Goal: Task Accomplishment & Management: Manage account settings

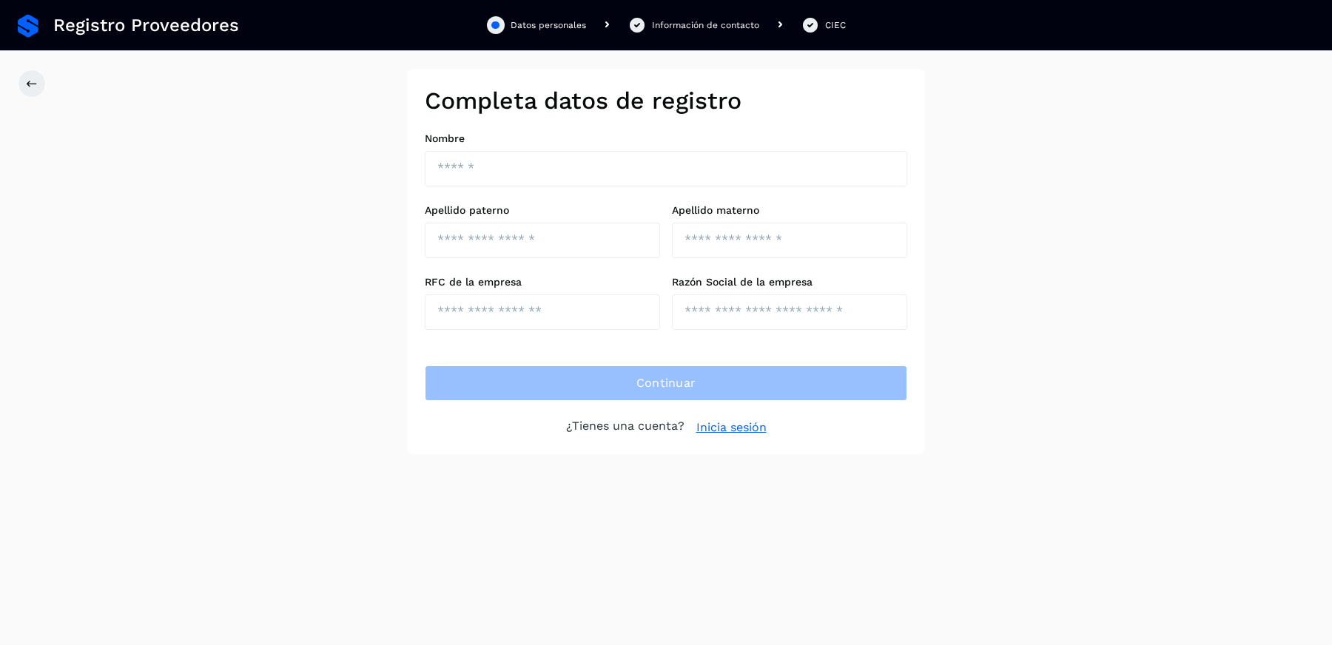
click at [737, 423] on link "Inicia sesión" at bounding box center [732, 428] width 70 height 18
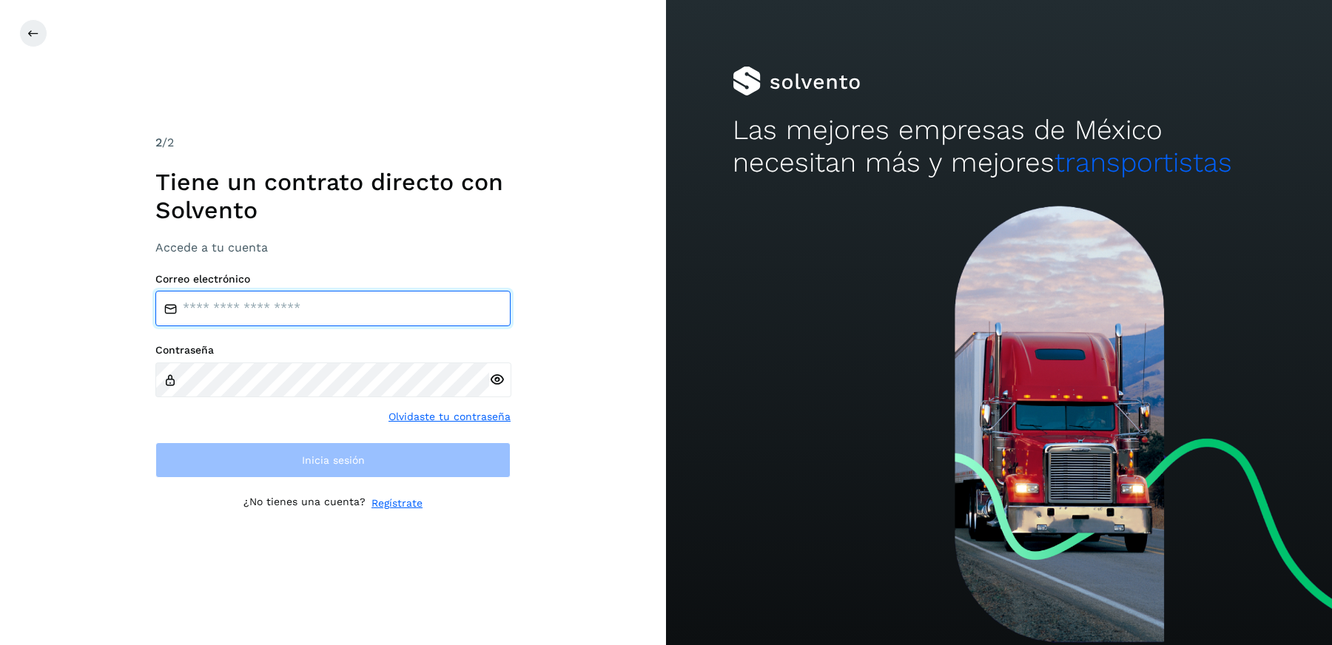
type input "**********"
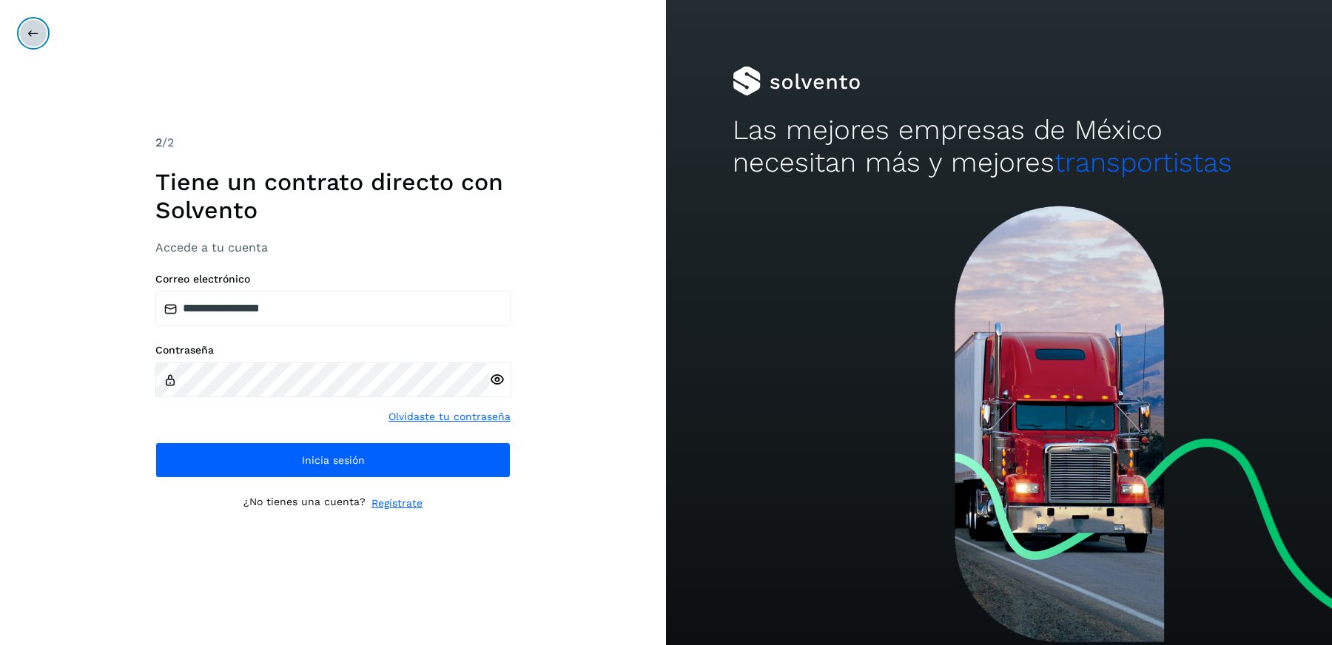
click at [41, 36] on button at bounding box center [33, 33] width 28 height 28
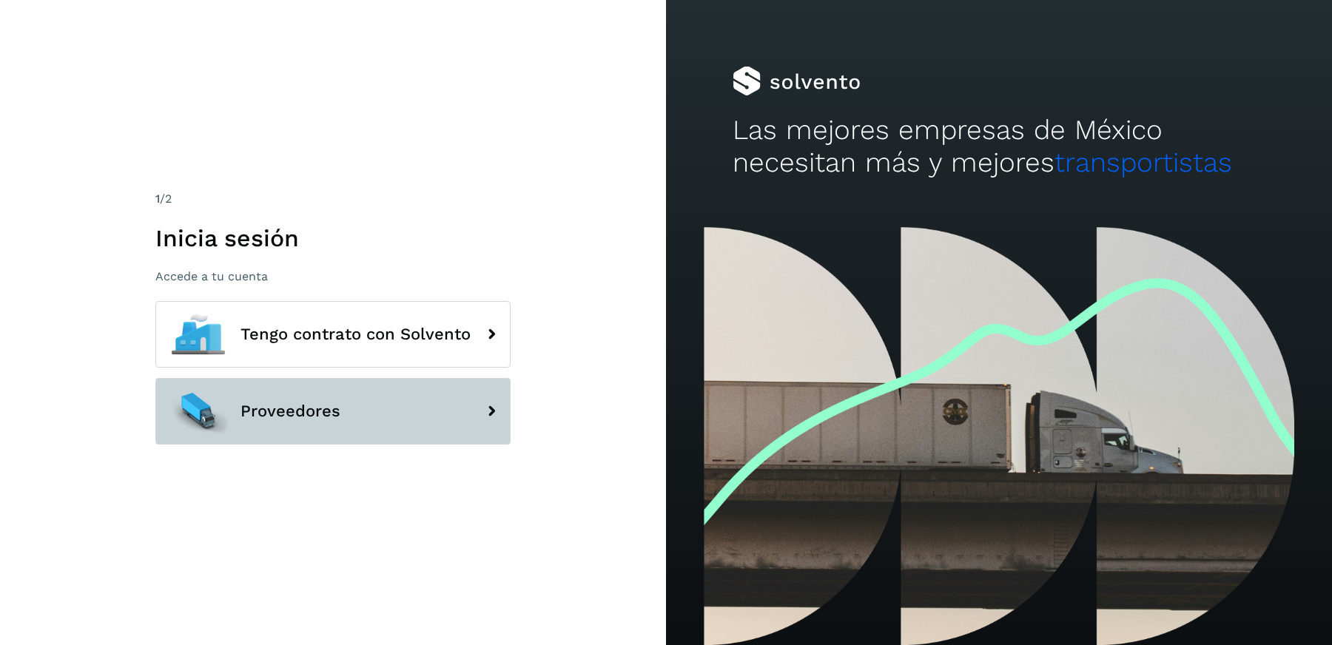
click at [342, 413] on button "Proveedores" at bounding box center [332, 411] width 355 height 67
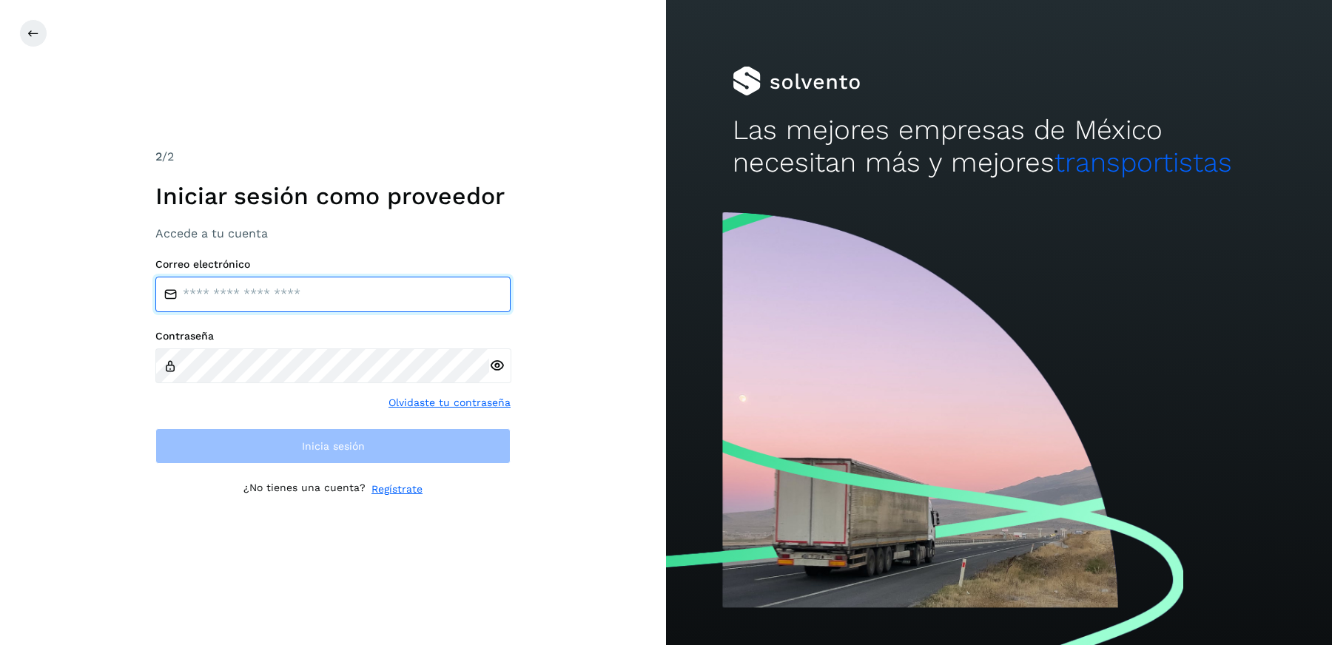
type input "**********"
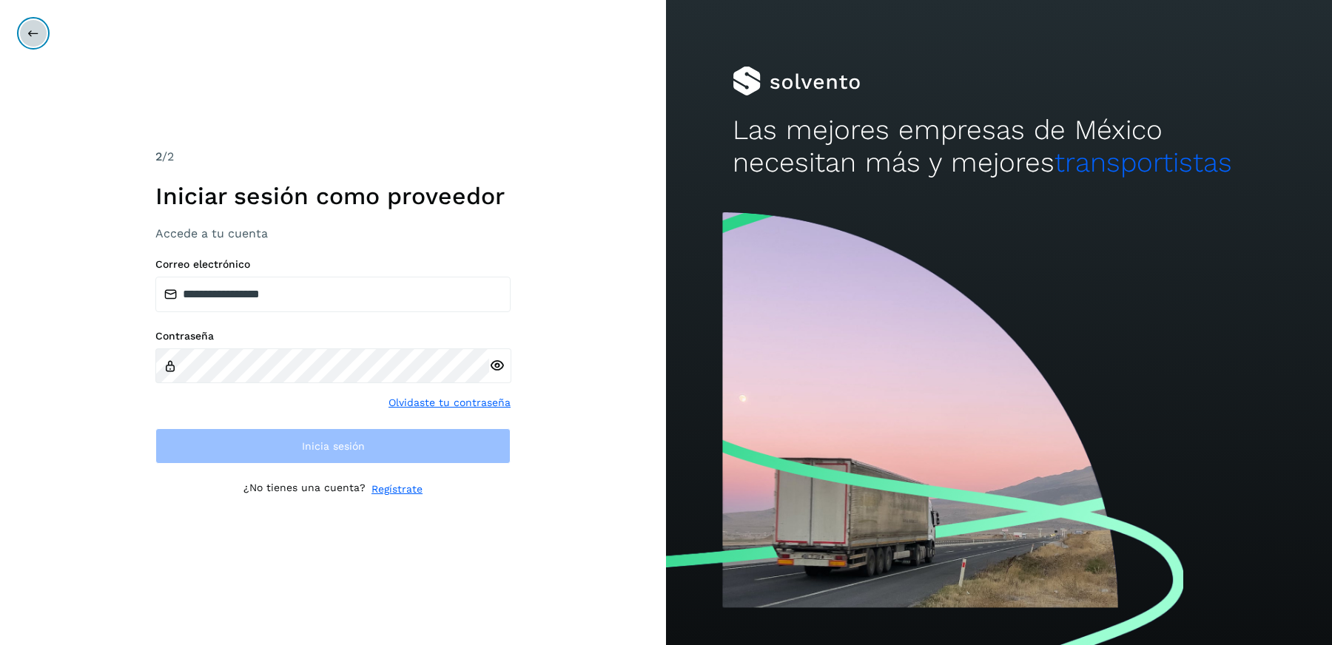
click at [30, 21] on button at bounding box center [33, 33] width 28 height 28
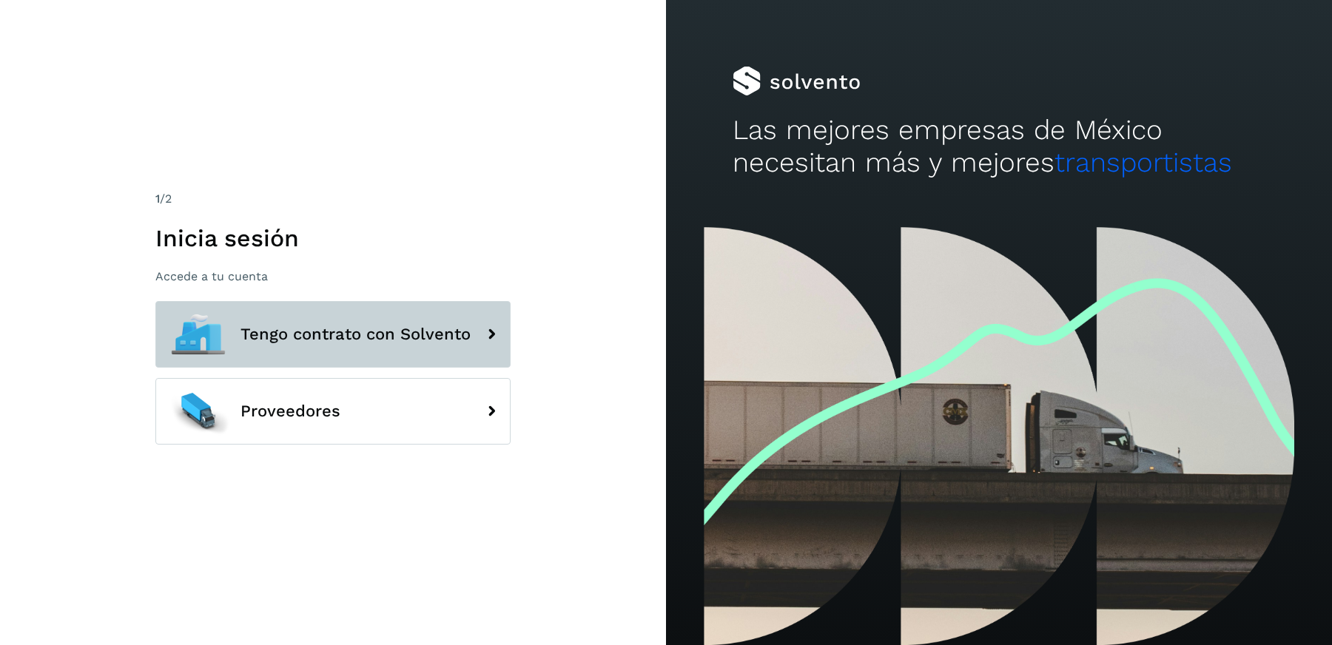
click at [318, 318] on button "Tengo contrato con Solvento" at bounding box center [332, 334] width 355 height 67
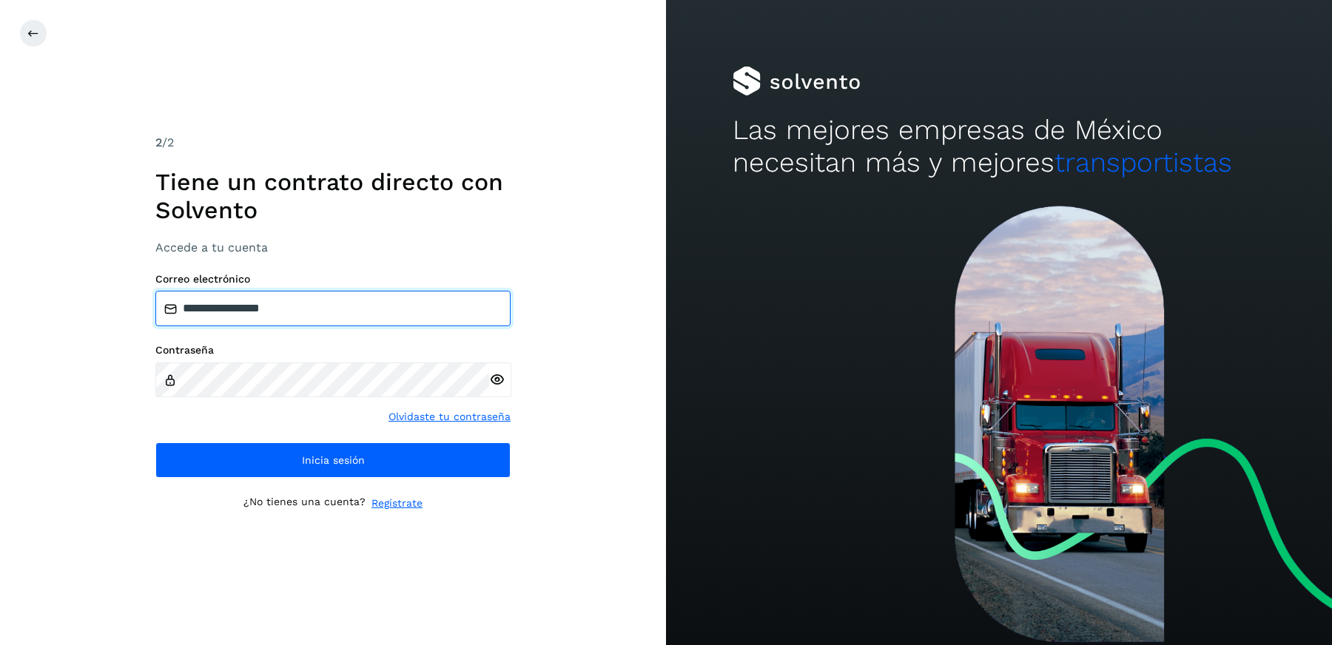
drag, startPoint x: 348, startPoint y: 309, endPoint x: 10, endPoint y: 309, distance: 337.5
click at [10, 309] on div "**********" at bounding box center [333, 322] width 666 height 645
paste input "**********"
type input "**********"
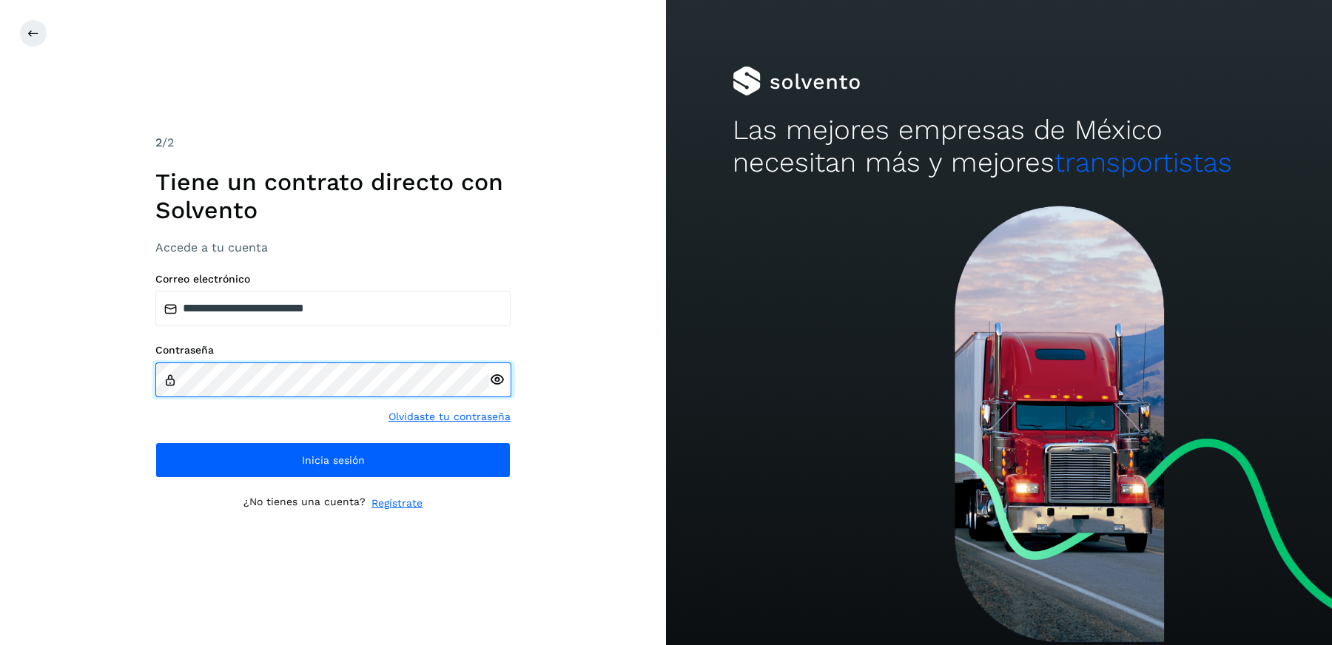
click at [61, 363] on div "**********" at bounding box center [333, 322] width 666 height 645
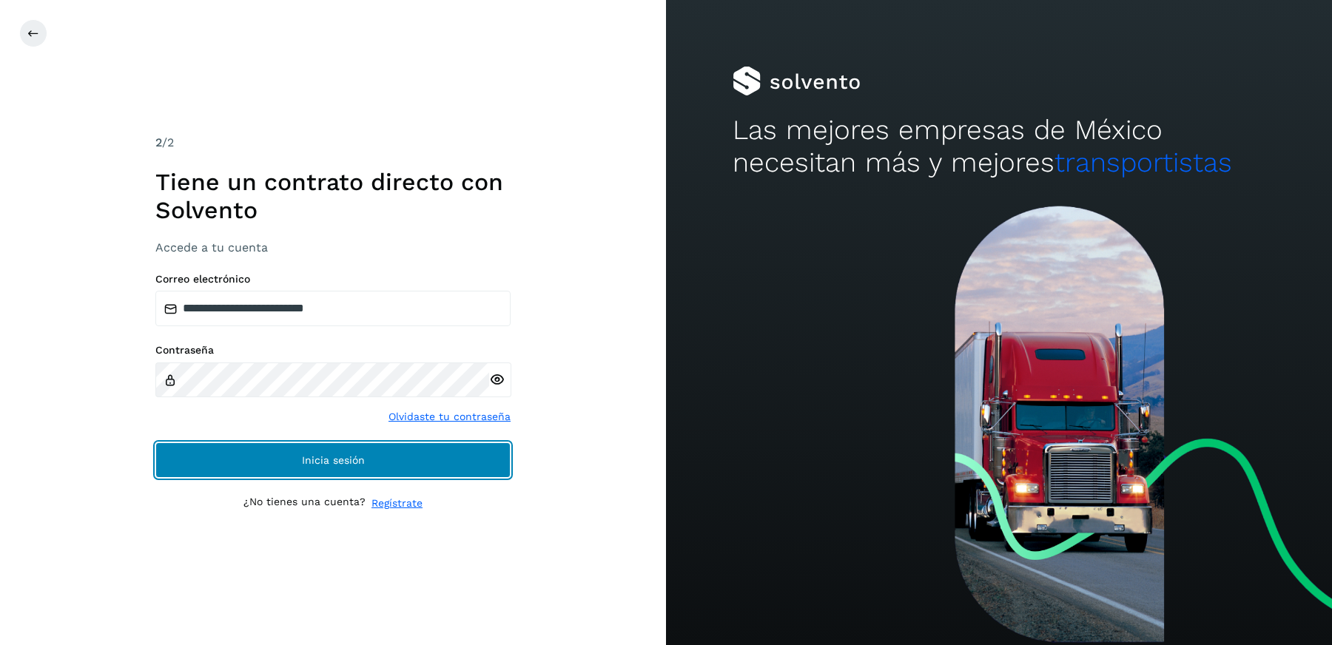
click at [202, 466] on button "Inicia sesión" at bounding box center [332, 461] width 355 height 36
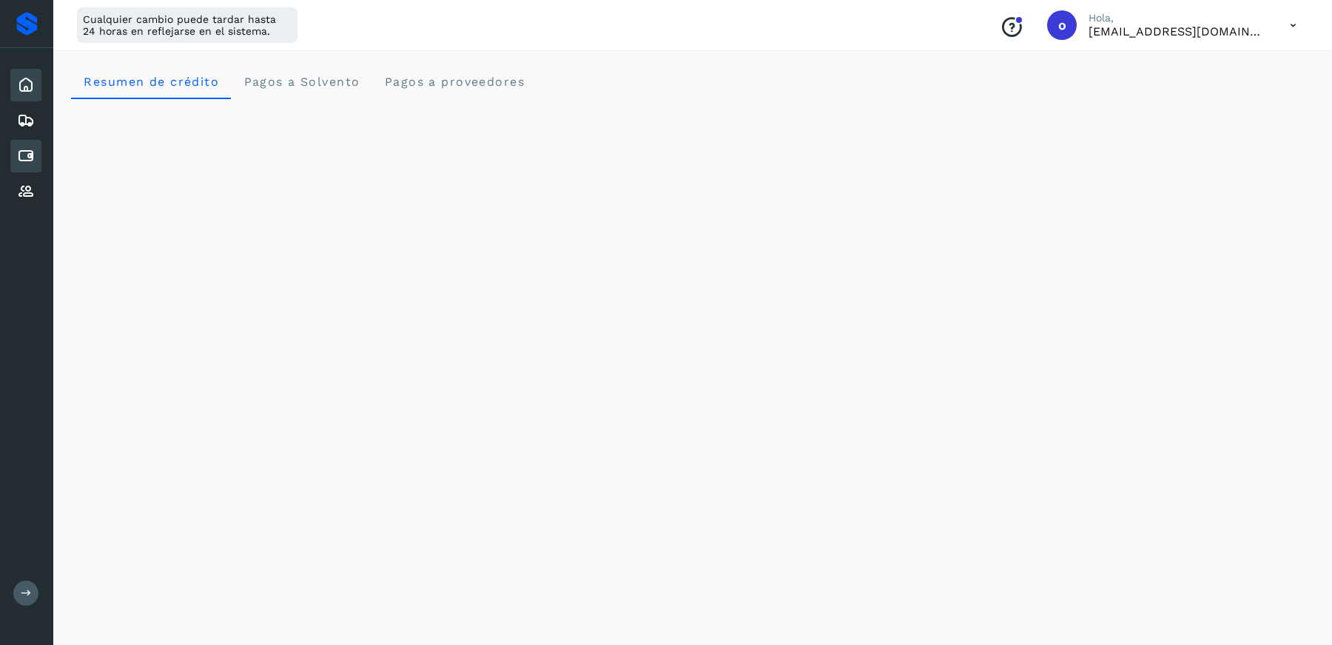
click at [35, 155] on div "Cuentas por pagar" at bounding box center [25, 156] width 31 height 33
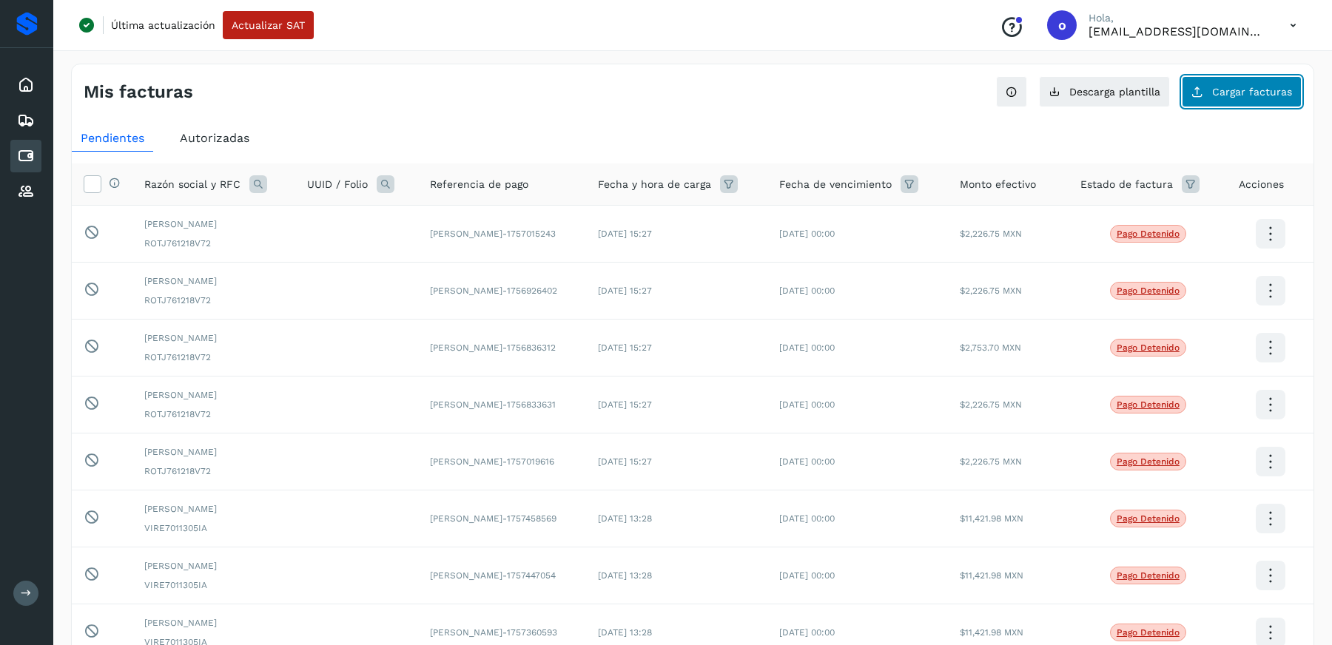
click at [1249, 81] on button "Cargar facturas" at bounding box center [1242, 91] width 120 height 31
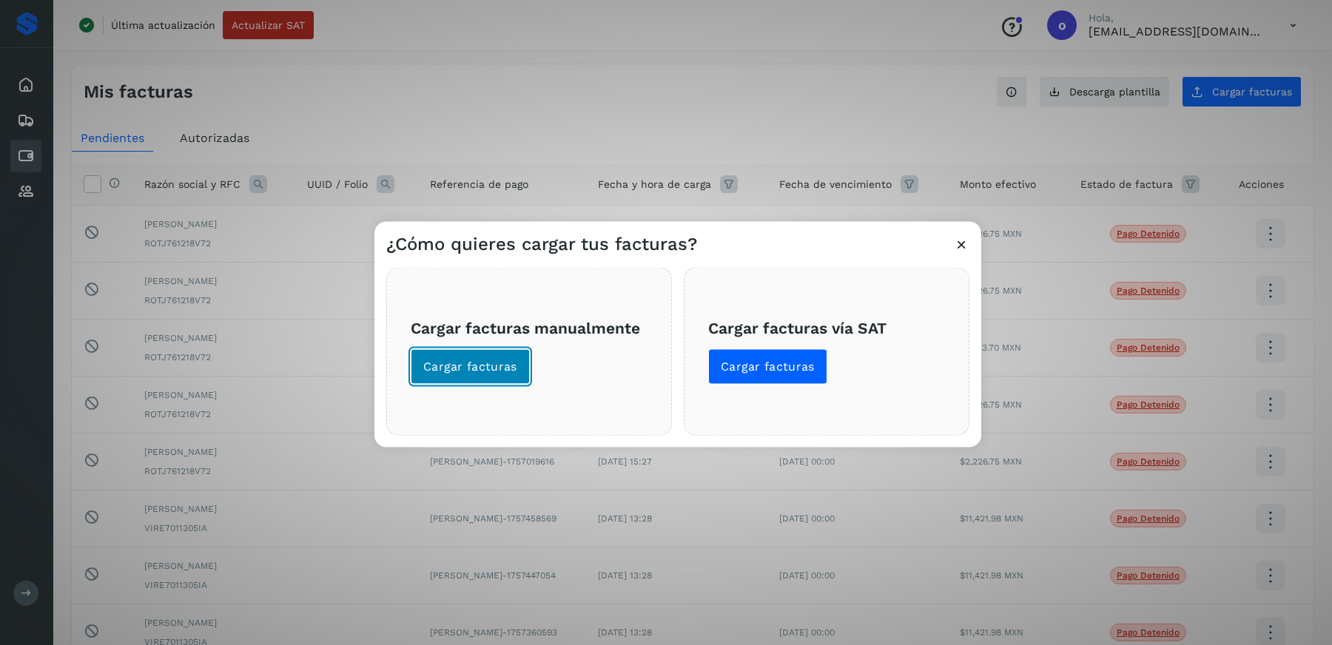
click at [483, 363] on span "Cargar facturas" at bounding box center [470, 367] width 94 height 16
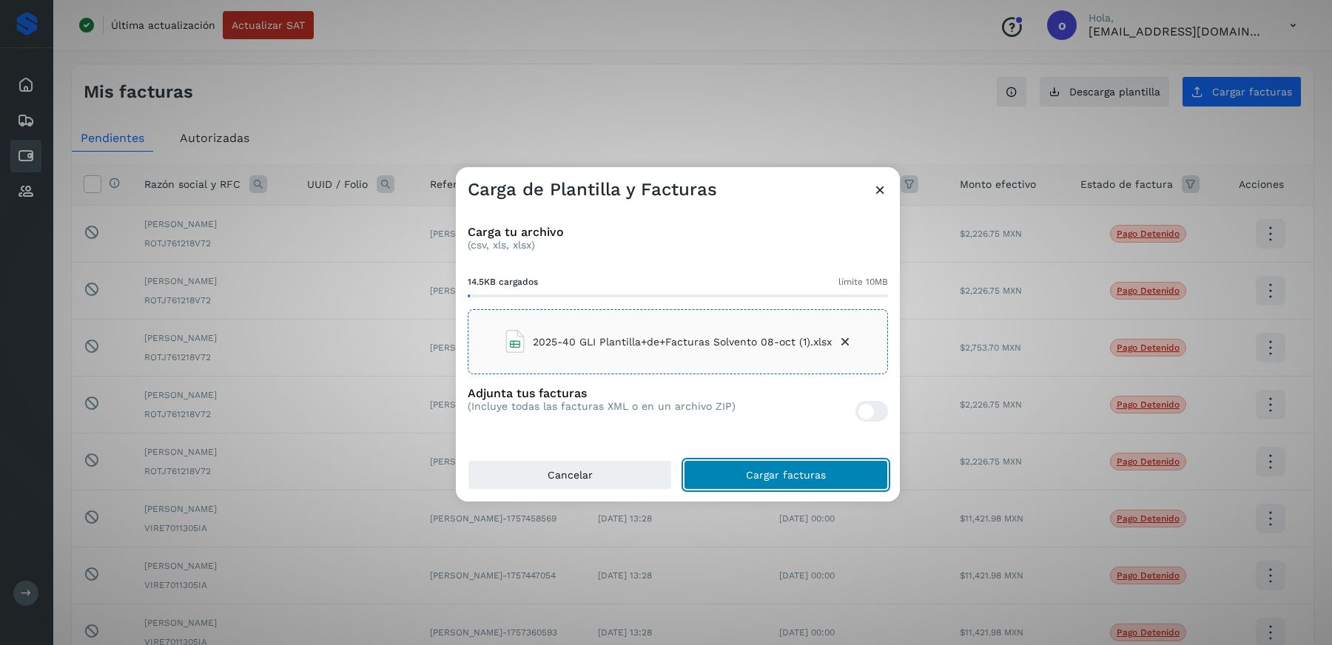
click at [749, 473] on span "Cargar facturas" at bounding box center [786, 475] width 80 height 10
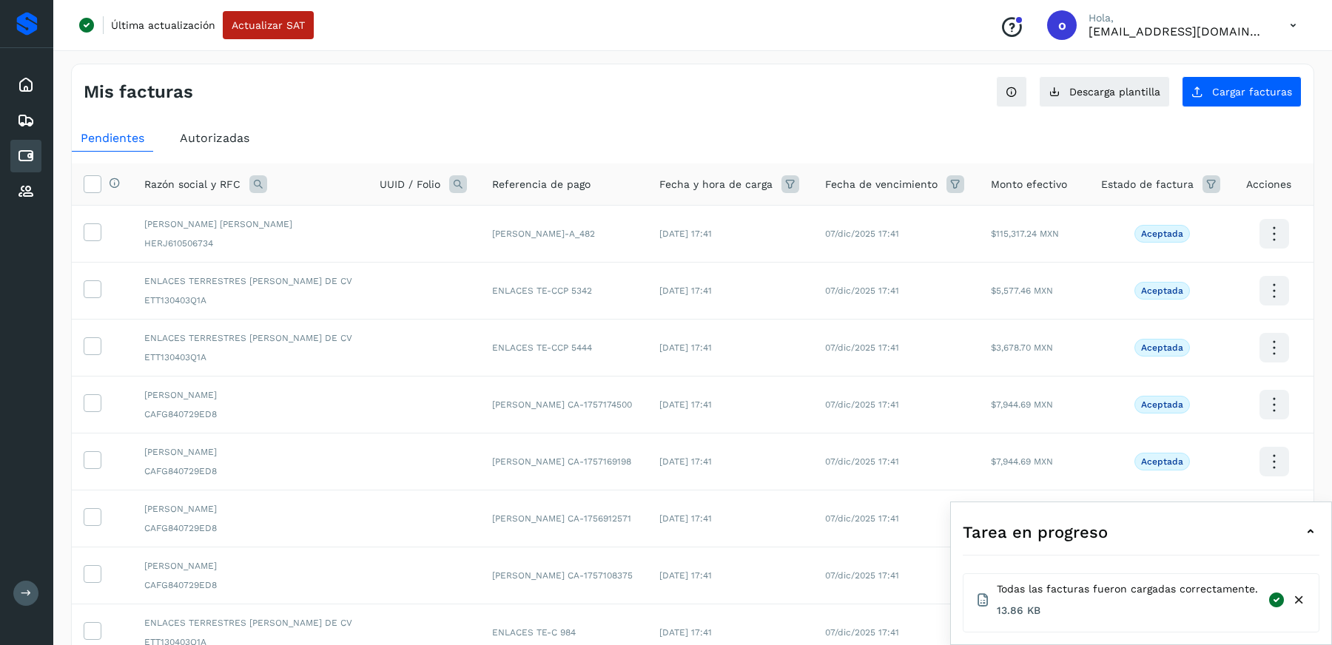
click at [1315, 537] on icon at bounding box center [1311, 532] width 18 height 18
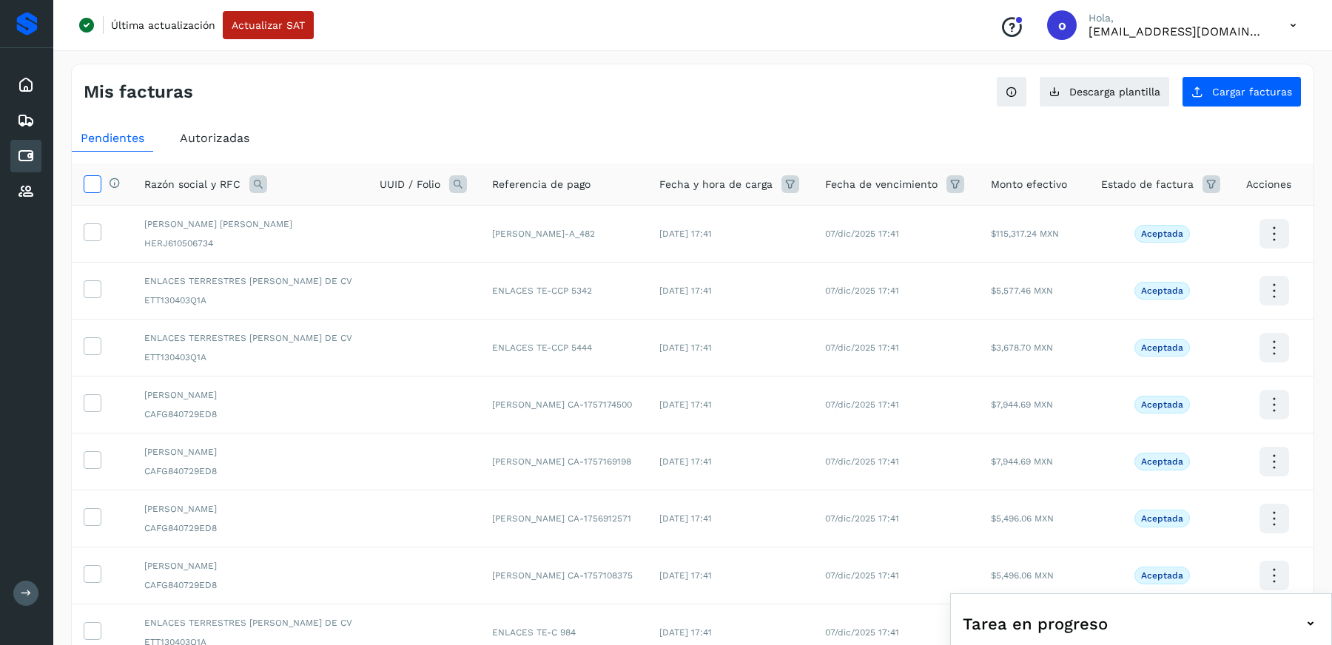
click at [97, 178] on icon at bounding box center [92, 183] width 16 height 16
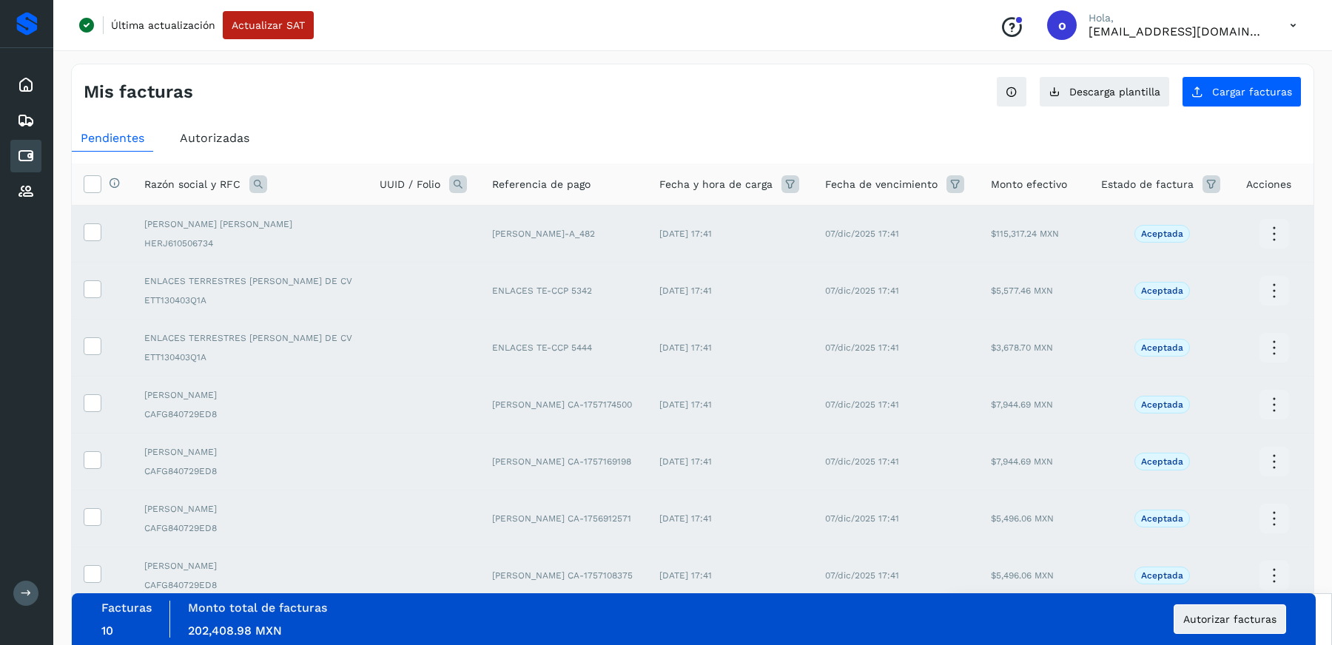
scroll to position [250, 0]
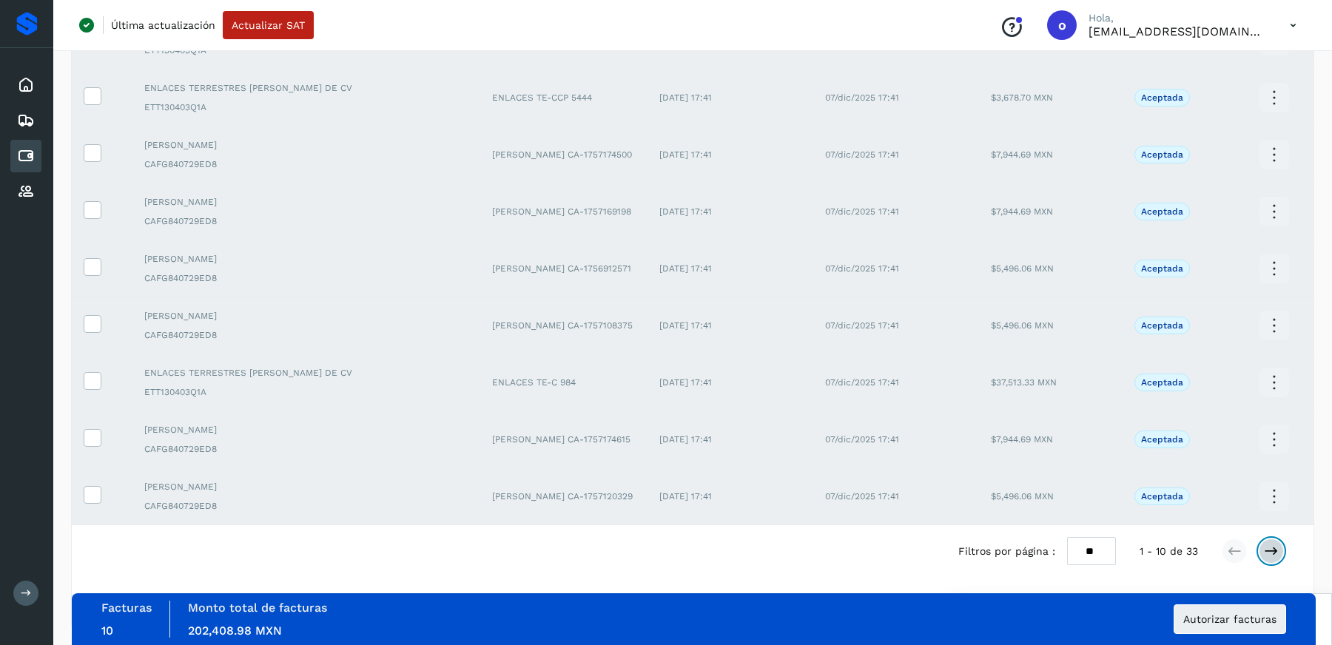
click at [1278, 548] on icon at bounding box center [1271, 551] width 15 height 15
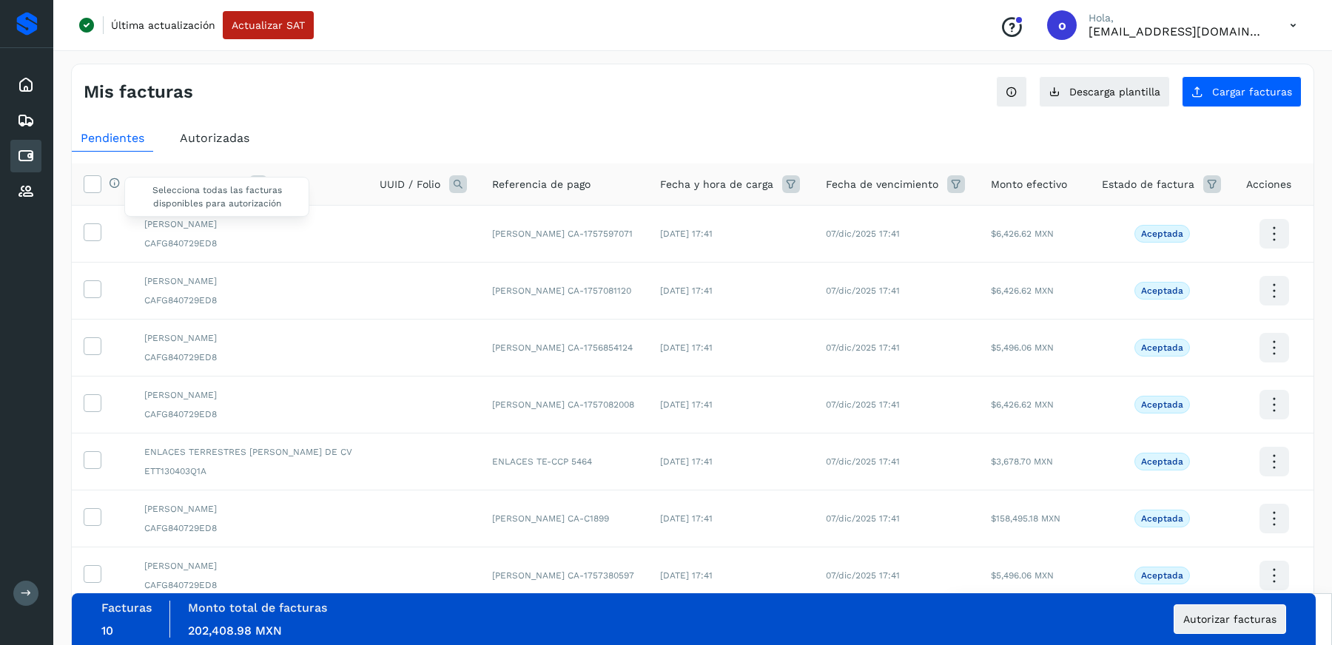
click at [101, 183] on div "Selecciona todas las facturas disponibles para autorización" at bounding box center [110, 185] width 19 height 16
click at [96, 187] on icon at bounding box center [92, 183] width 16 height 16
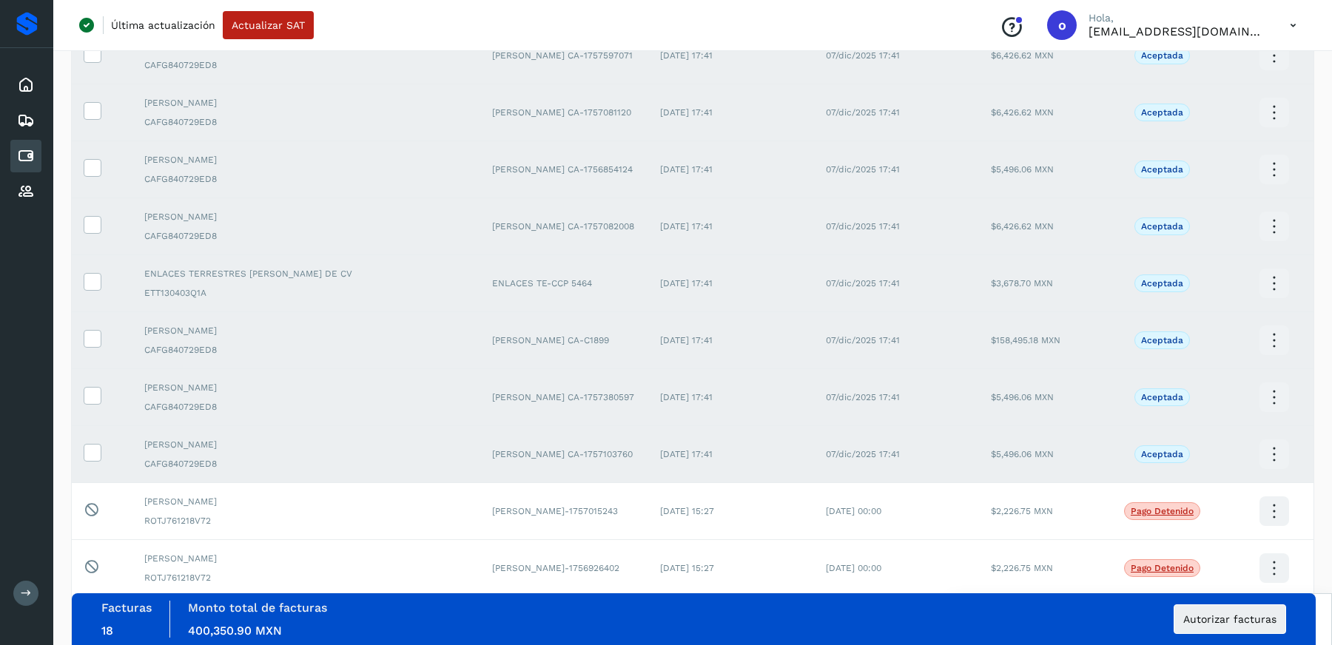
scroll to position [250, 0]
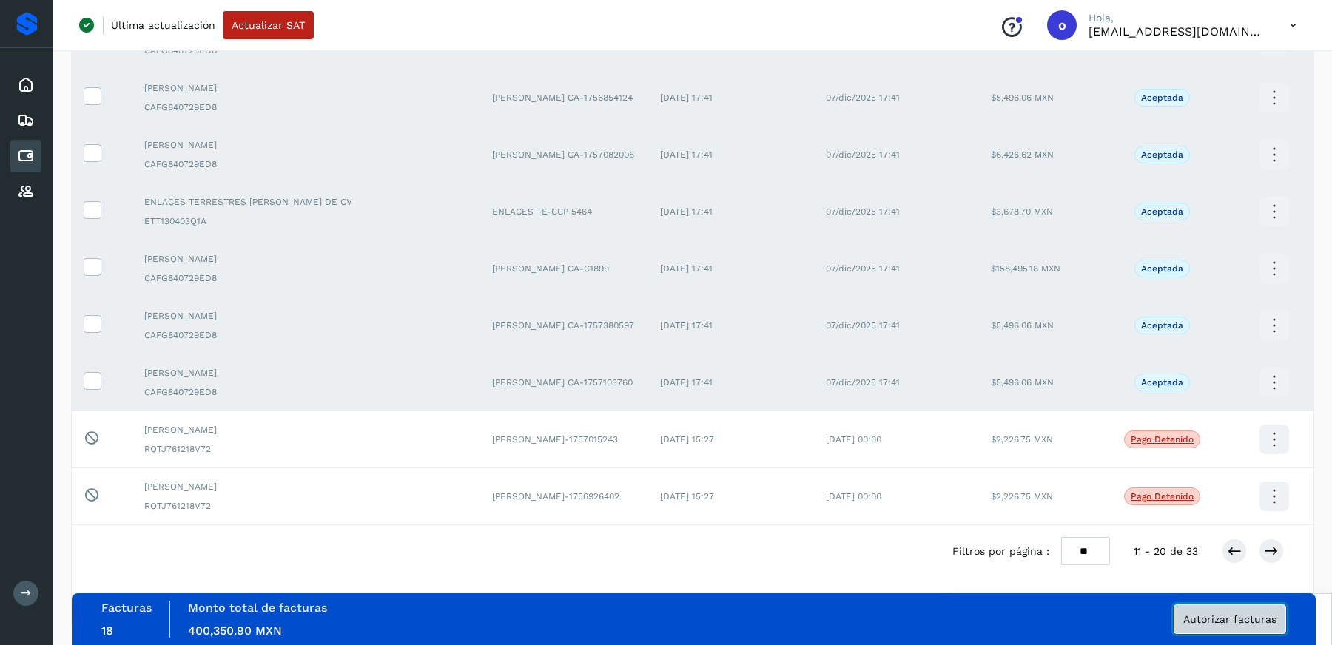
click at [1207, 620] on span "Autorizar facturas" at bounding box center [1230, 619] width 93 height 10
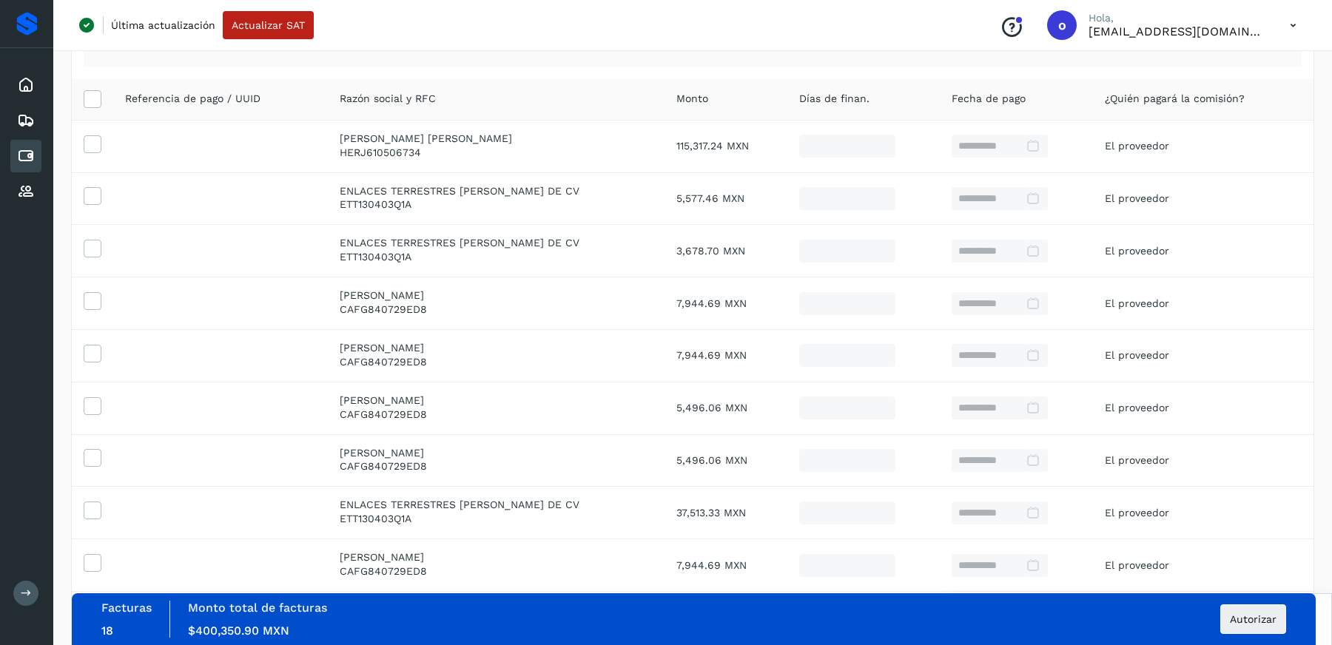
scroll to position [348, 0]
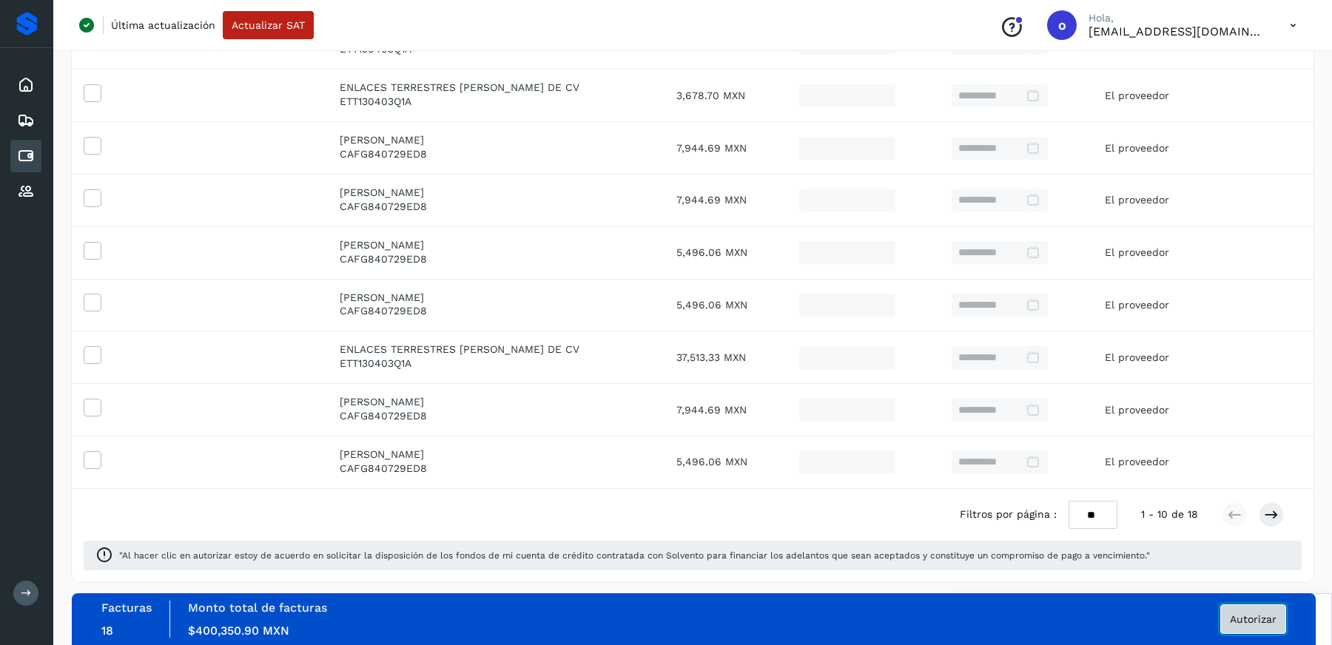
click at [1257, 625] on button "Autorizar" at bounding box center [1254, 620] width 66 height 30
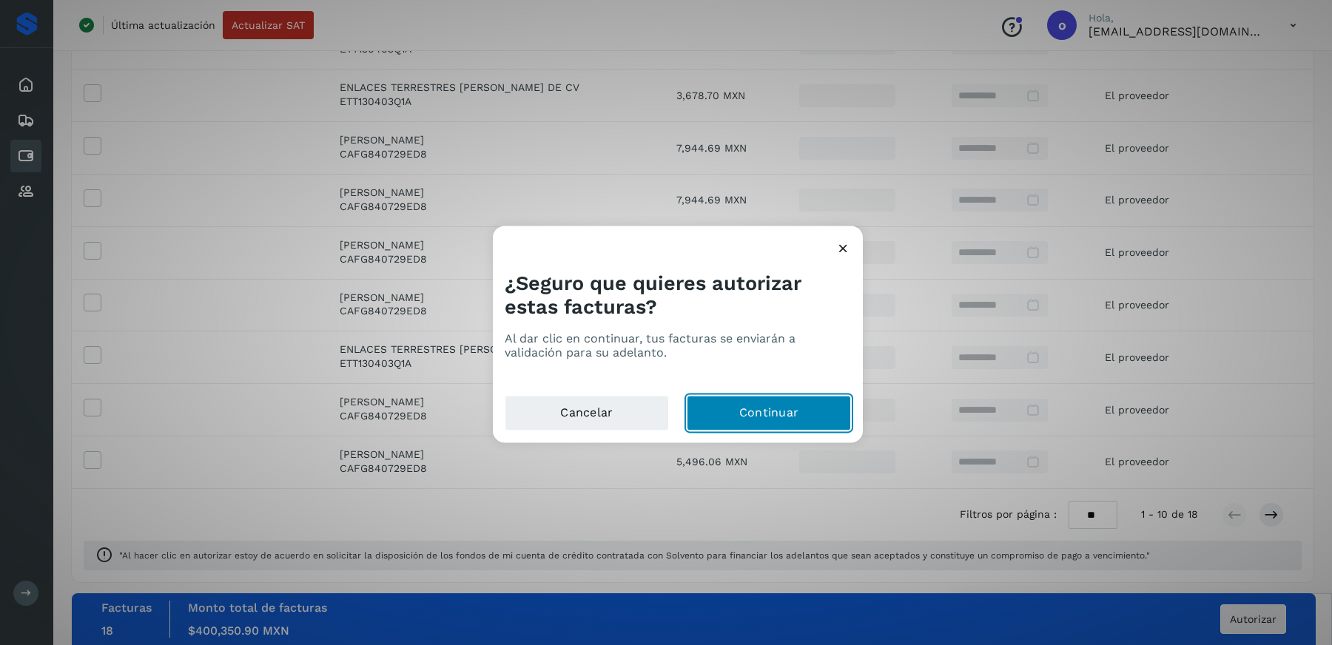
click at [767, 416] on button "Continuar" at bounding box center [769, 414] width 164 height 36
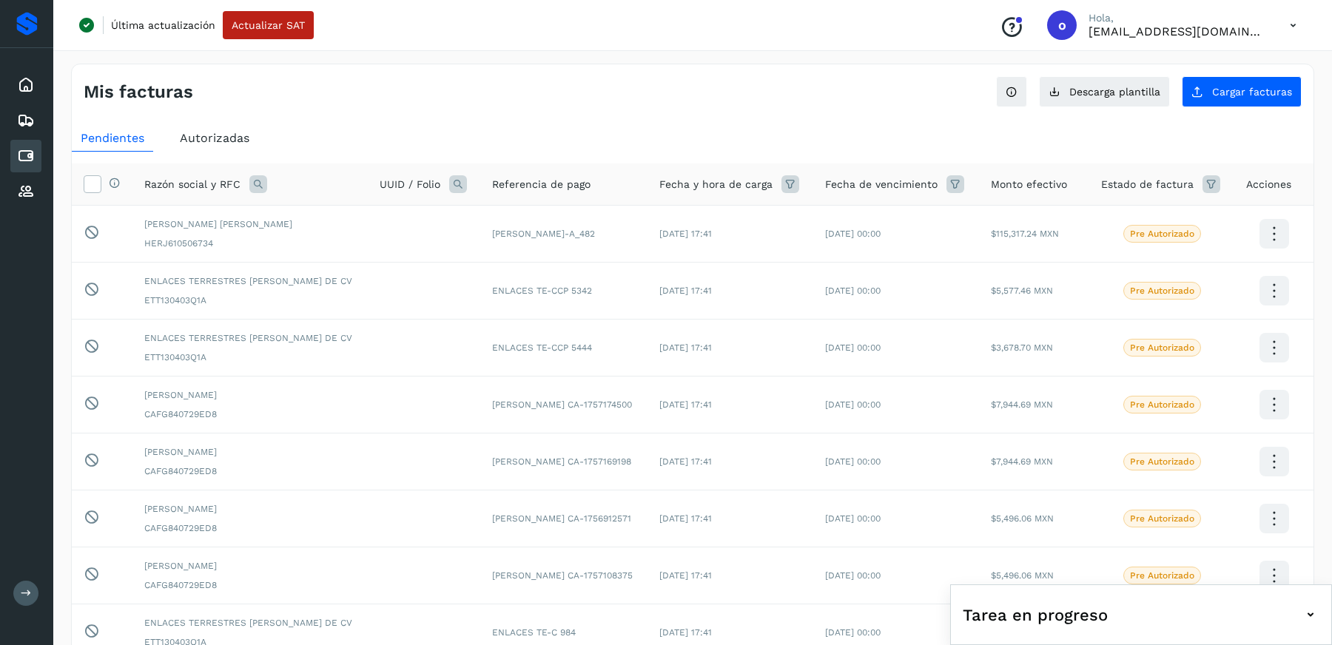
click at [1269, 43] on div "Última actualización Actualizar SAT Conoce nuestros beneficios o Hola, [EMAIL_A…" at bounding box center [692, 25] width 1279 height 51
click at [1289, 36] on icon at bounding box center [1293, 25] width 30 height 30
click at [1186, 95] on div "Cerrar sesión" at bounding box center [1220, 95] width 176 height 28
